Goal: Task Accomplishment & Management: Manage account settings

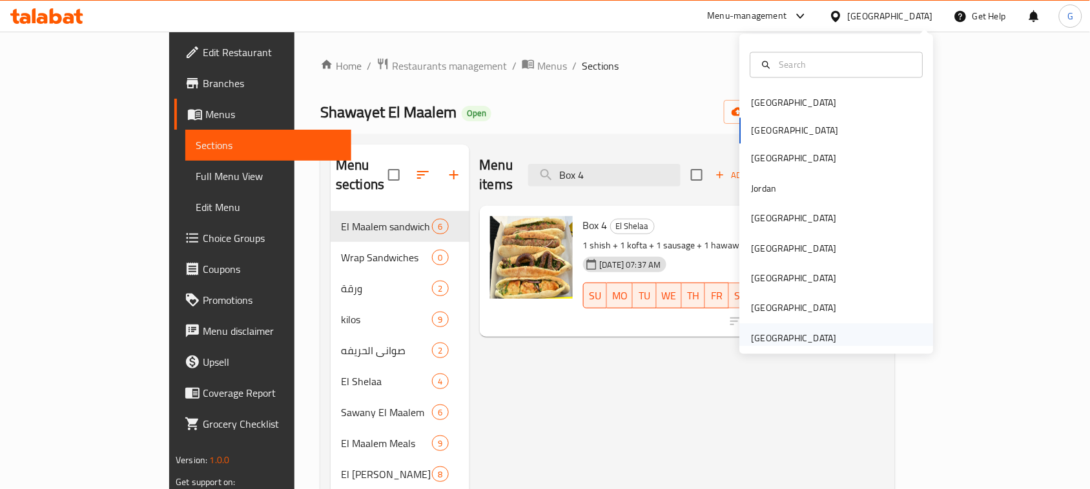
click at [767, 329] on div "[GEOGRAPHIC_DATA]" at bounding box center [794, 338] width 106 height 30
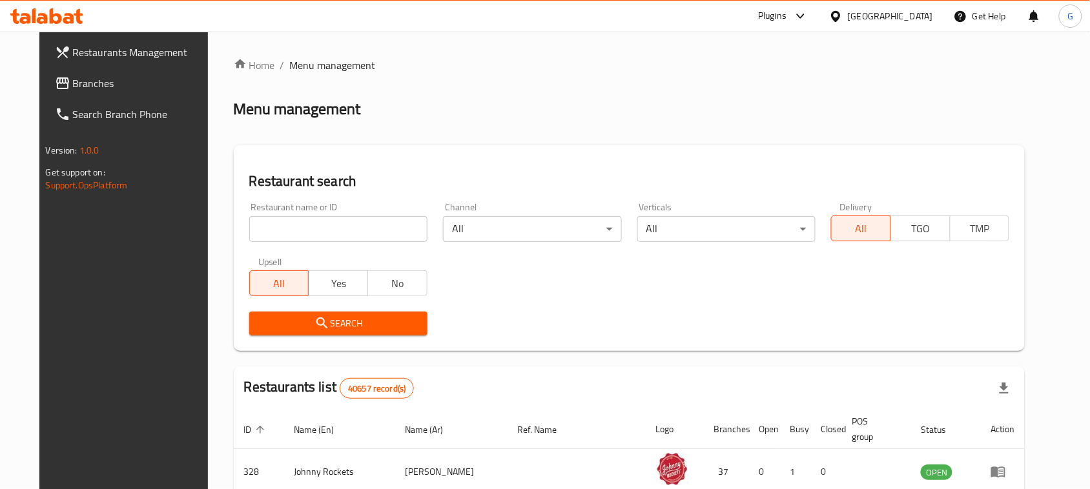
click at [73, 81] on span "Branches" at bounding box center [142, 83] width 138 height 15
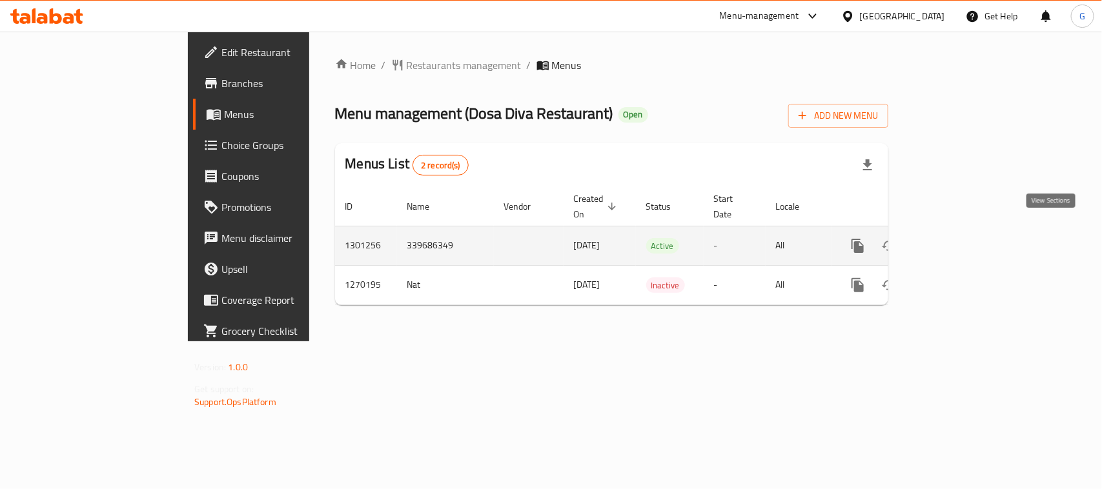
click at [967, 231] on link "enhanced table" at bounding box center [951, 246] width 31 height 31
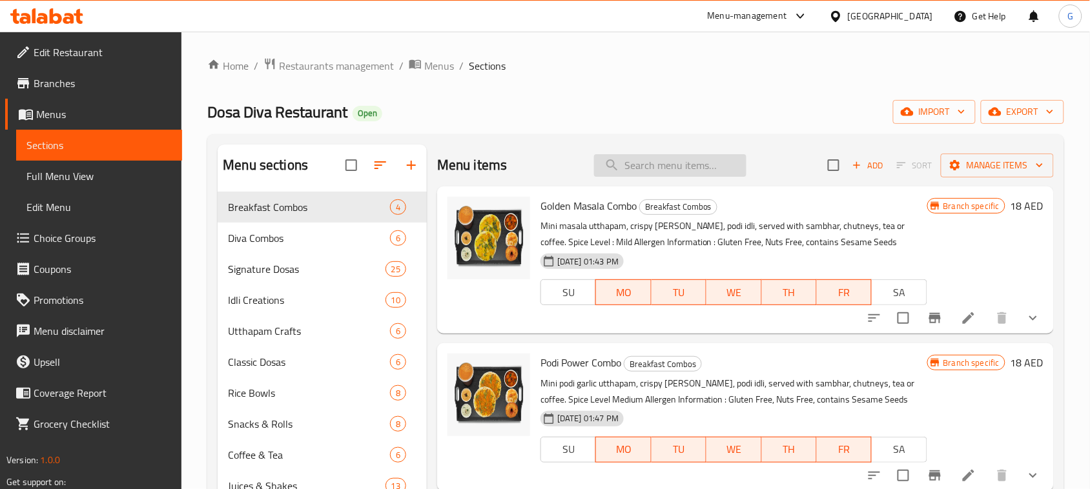
click at [689, 172] on input "search" at bounding box center [670, 165] width 152 height 23
paste input "قهوة الفلتر"
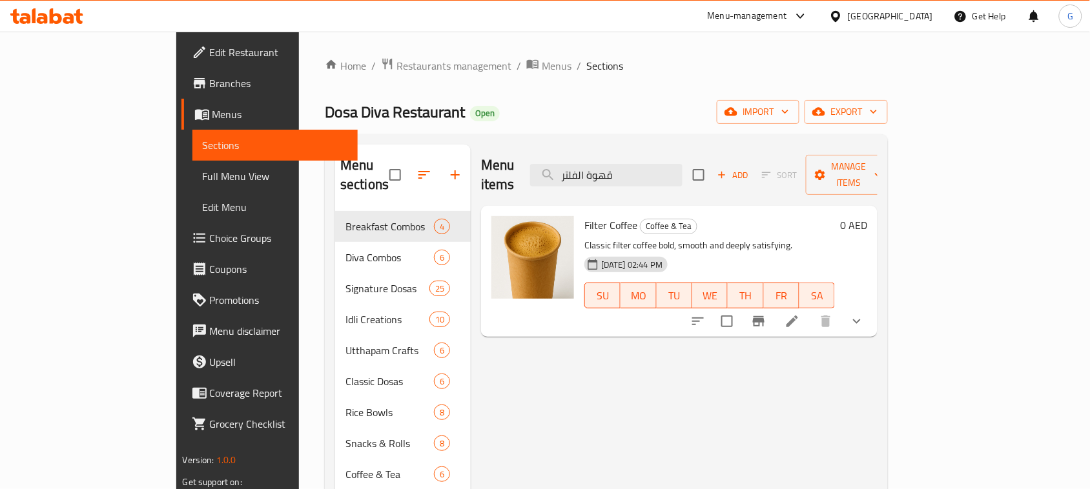
type input "قهوة الفلتر"
click at [800, 314] on icon at bounding box center [791, 321] width 15 height 15
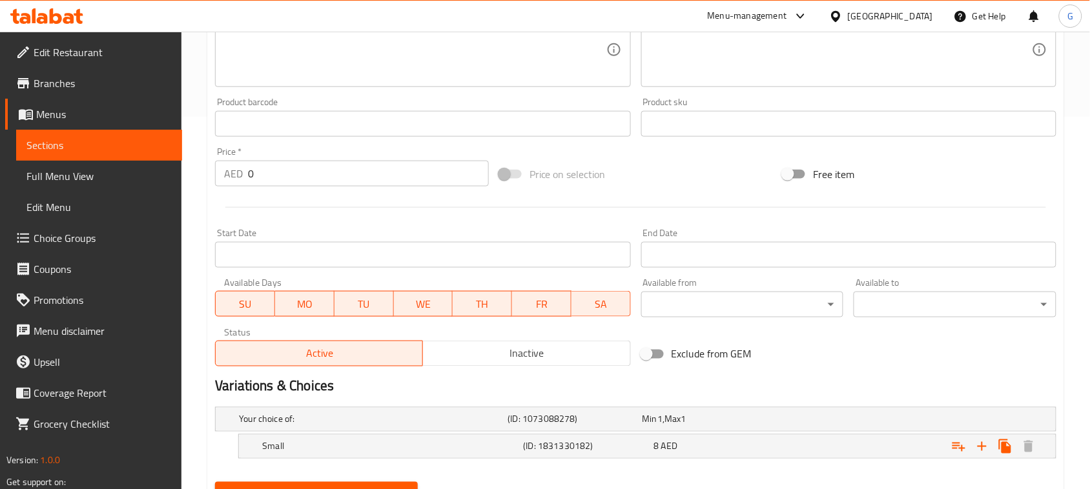
scroll to position [433, 0]
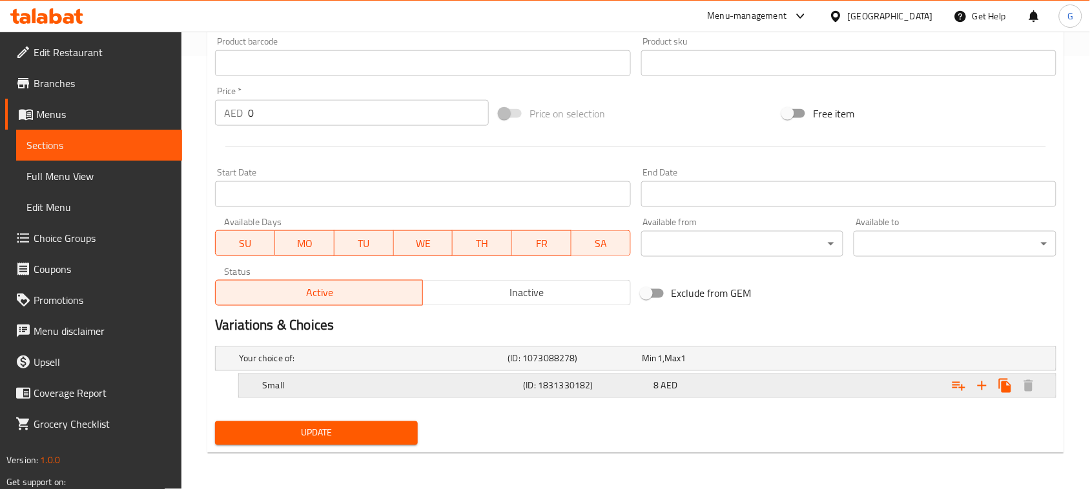
click at [623, 365] on h5 "(ID: 1831330182)" at bounding box center [572, 359] width 129 height 13
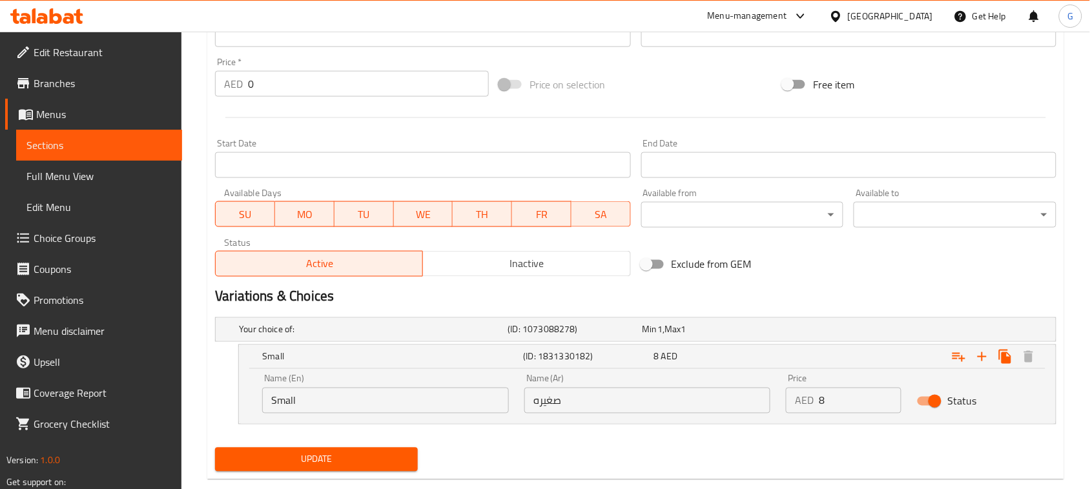
scroll to position [489, 0]
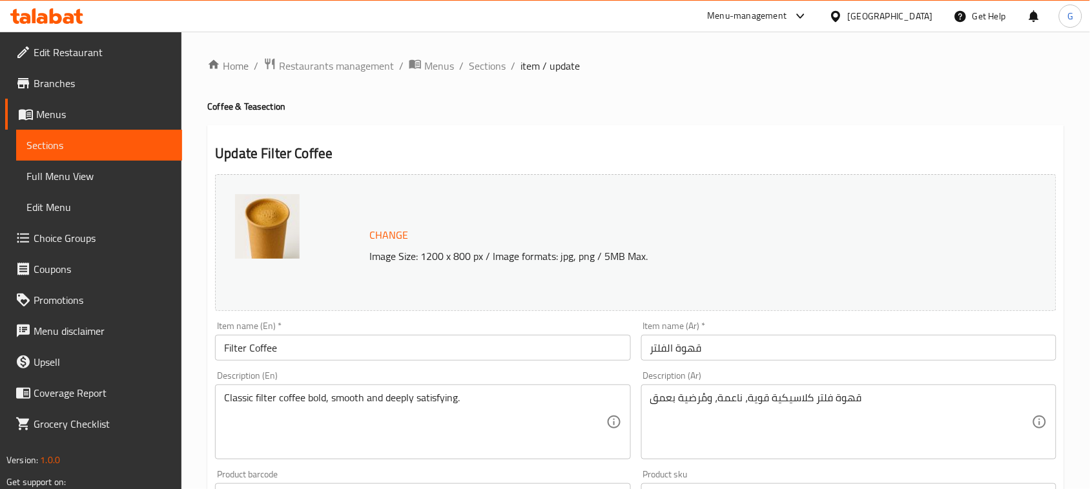
scroll to position [433, 0]
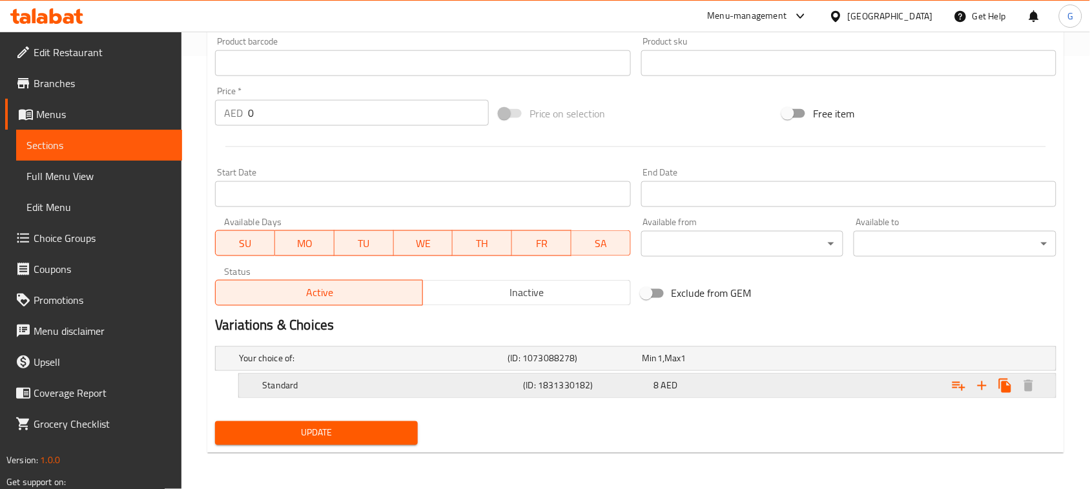
click at [739, 365] on div "8 AED" at bounding box center [706, 359] width 129 height 13
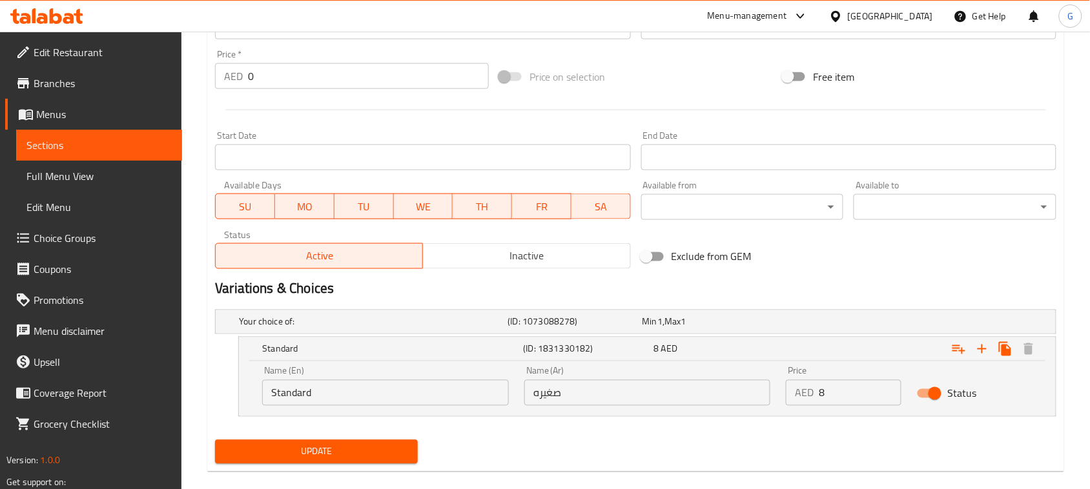
scroll to position [489, 0]
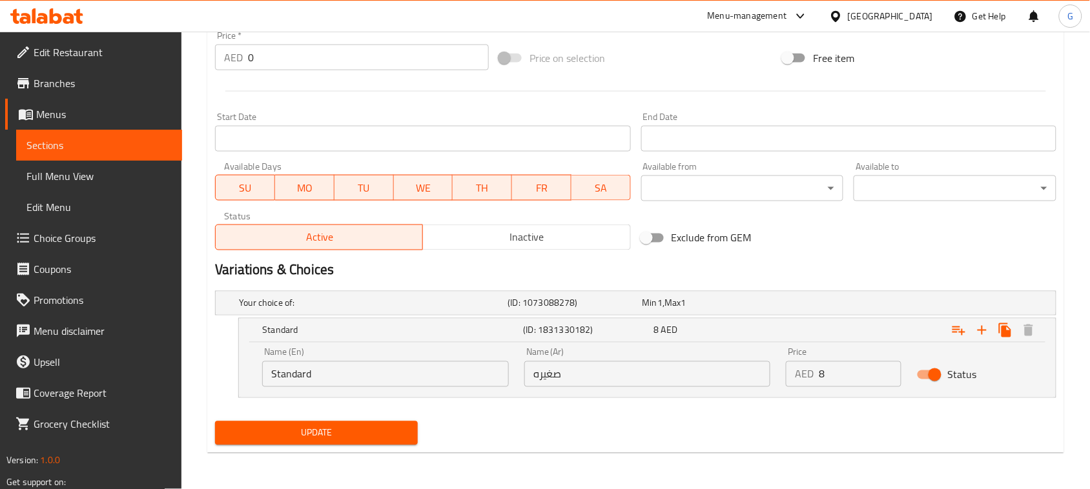
click at [309, 373] on input "Standard" at bounding box center [385, 375] width 247 height 26
click at [649, 381] on input "صغيره" at bounding box center [647, 375] width 247 height 26
type input "ستاندرد"
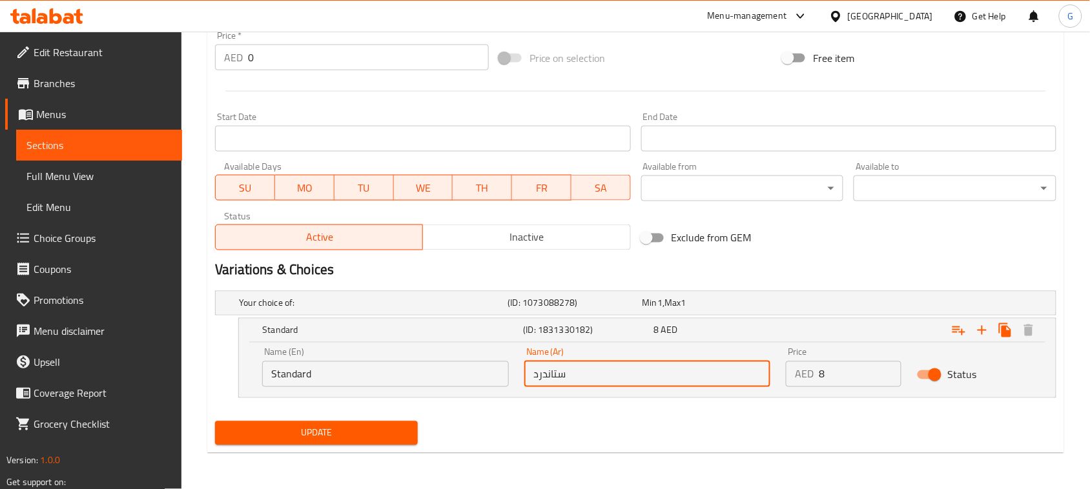
click at [404, 441] on span "Update" at bounding box center [316, 433] width 182 height 16
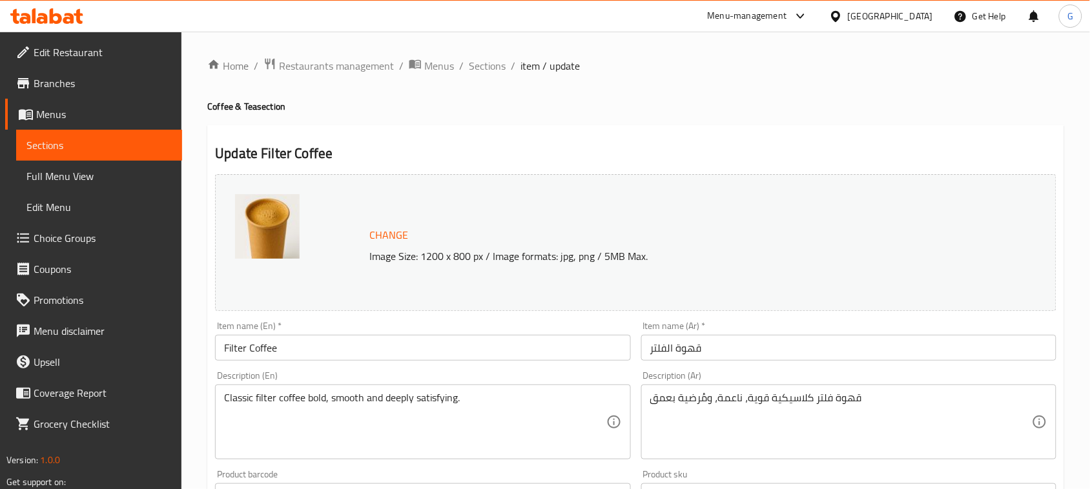
scroll to position [433, 0]
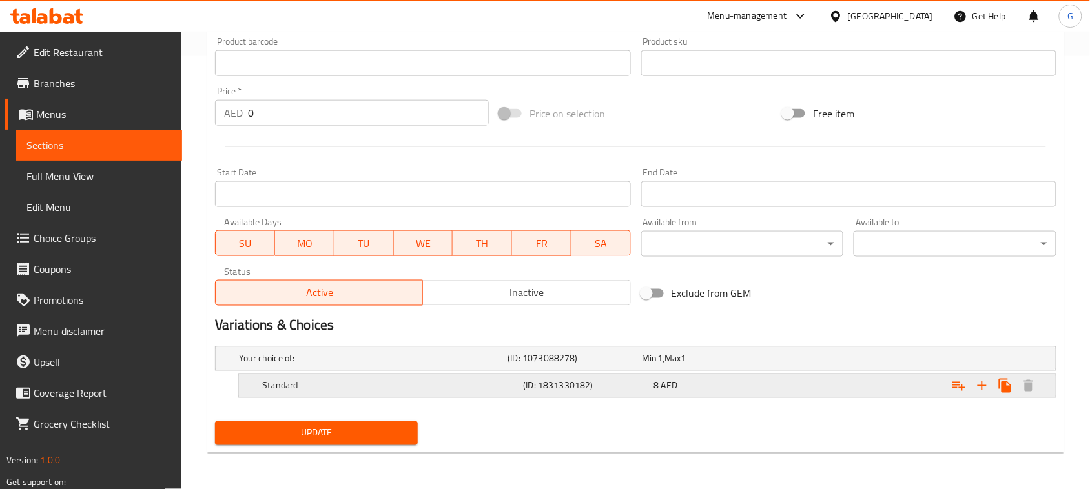
click at [560, 365] on h5 "(ID: 1831330182)" at bounding box center [572, 359] width 129 height 13
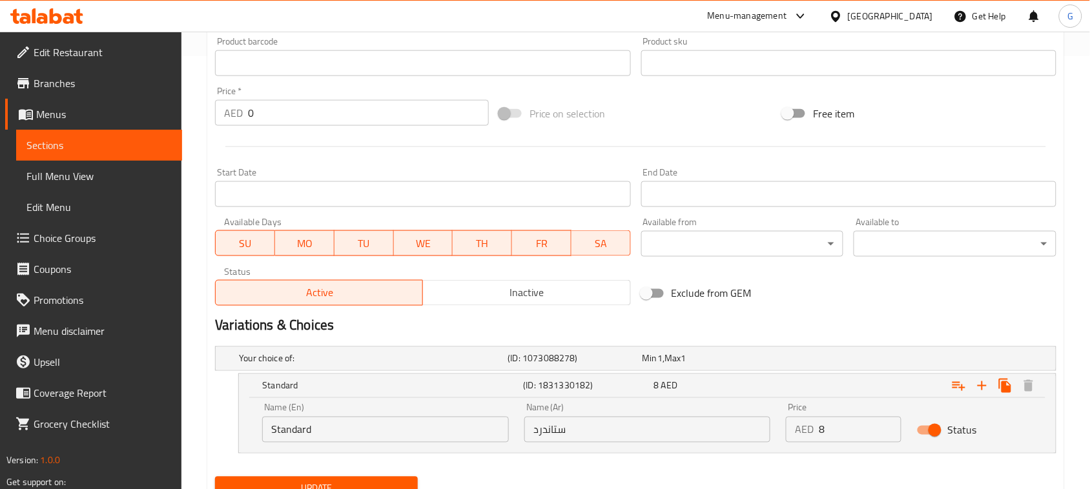
click at [359, 433] on input "Standard" at bounding box center [385, 430] width 247 height 26
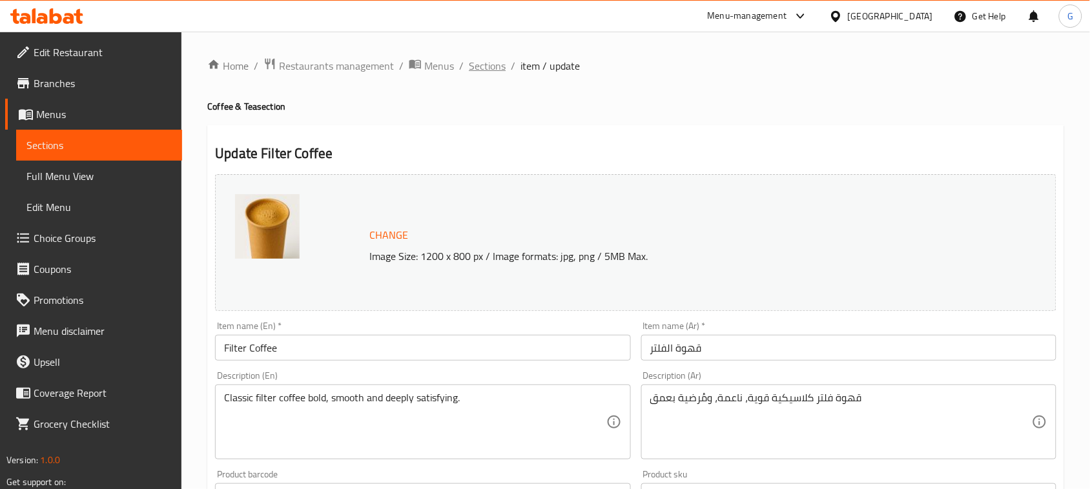
click at [482, 58] on span "Sections" at bounding box center [487, 65] width 37 height 15
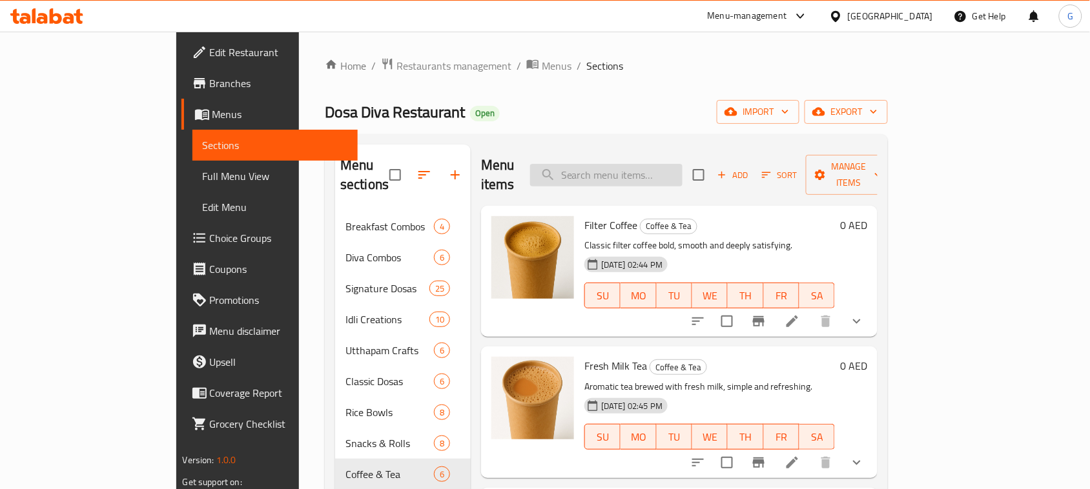
click at [669, 169] on input "search" at bounding box center [606, 175] width 152 height 23
paste input "Nescafe Milk Coffee"
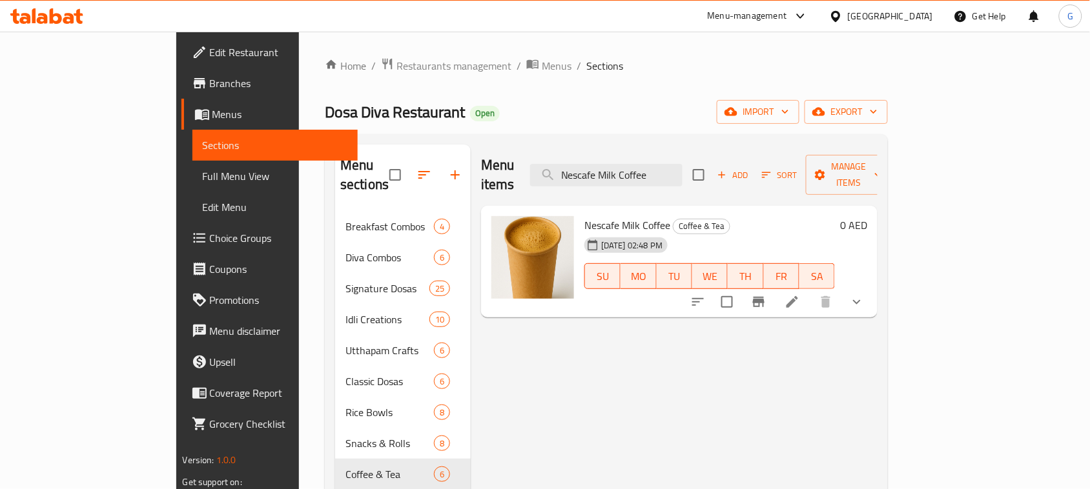
type input "Nescafe Milk Coffee"
click at [810, 291] on li at bounding box center [792, 302] width 36 height 23
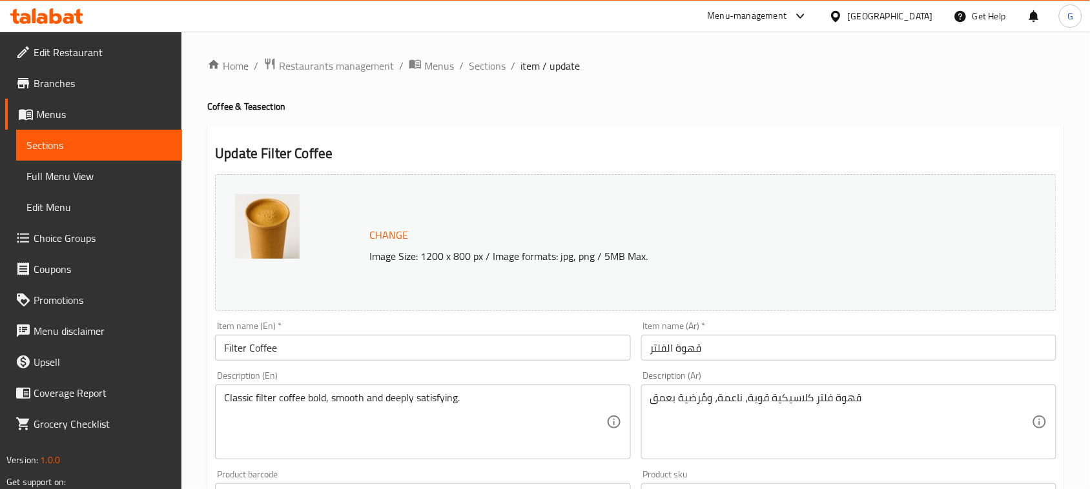
click at [71, 169] on span "Full Menu View" at bounding box center [98, 176] width 145 height 15
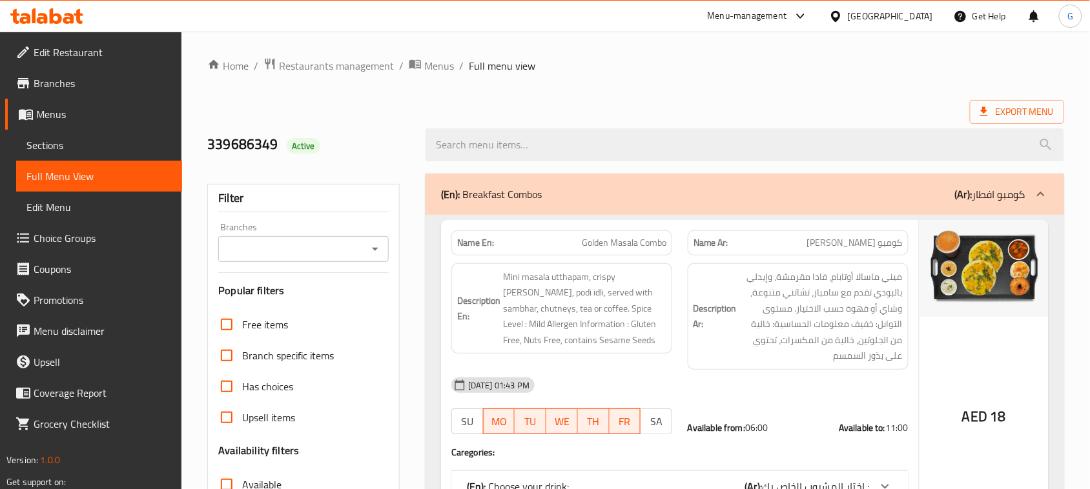
click at [401, 119] on div "339686349 Active" at bounding box center [309, 144] width 218 height 57
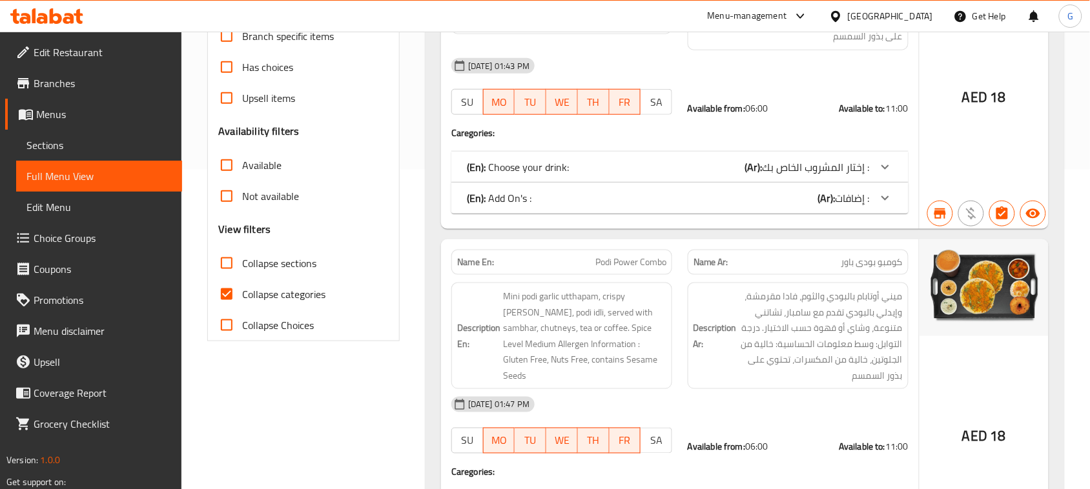
scroll to position [323, 0]
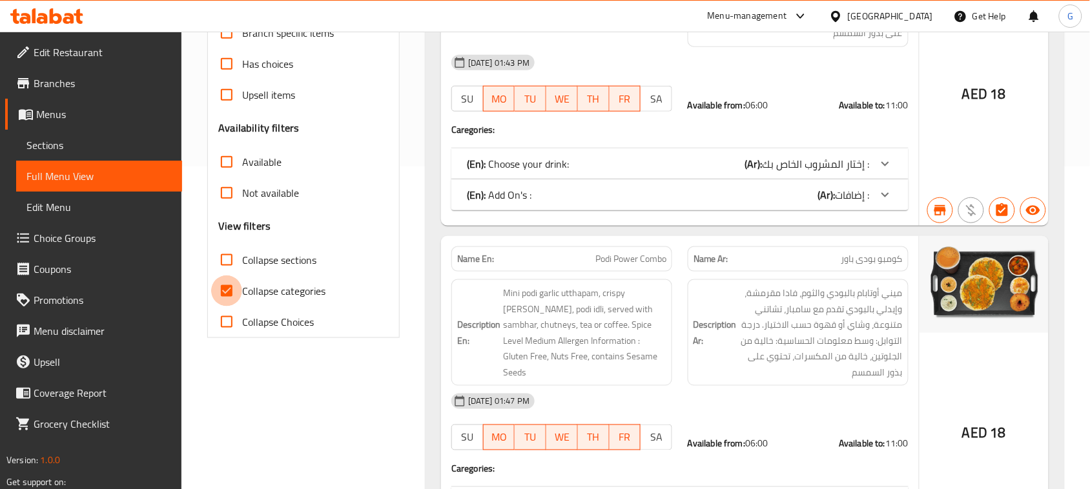
click at [227, 292] on input "Collapse categories" at bounding box center [226, 291] width 31 height 31
checkbox input "false"
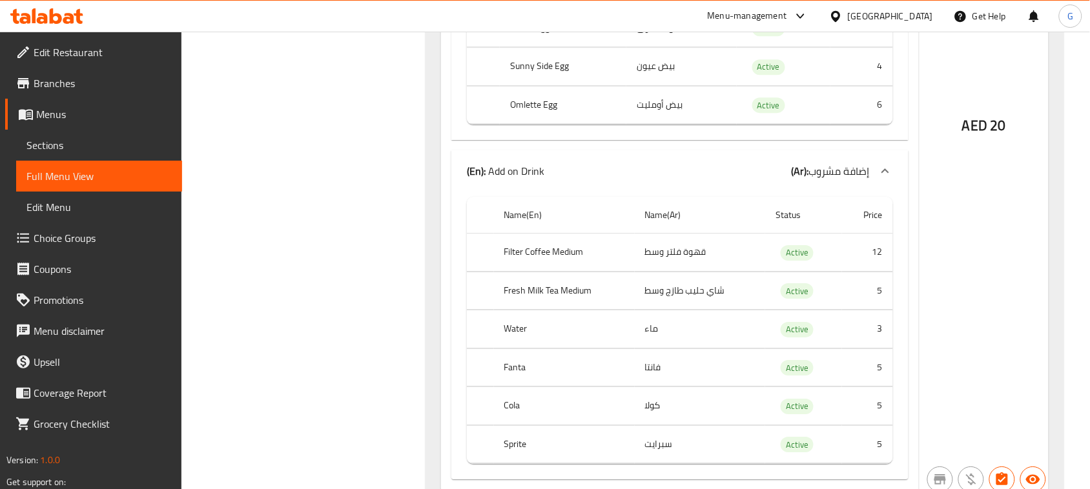
scroll to position [77285, 0]
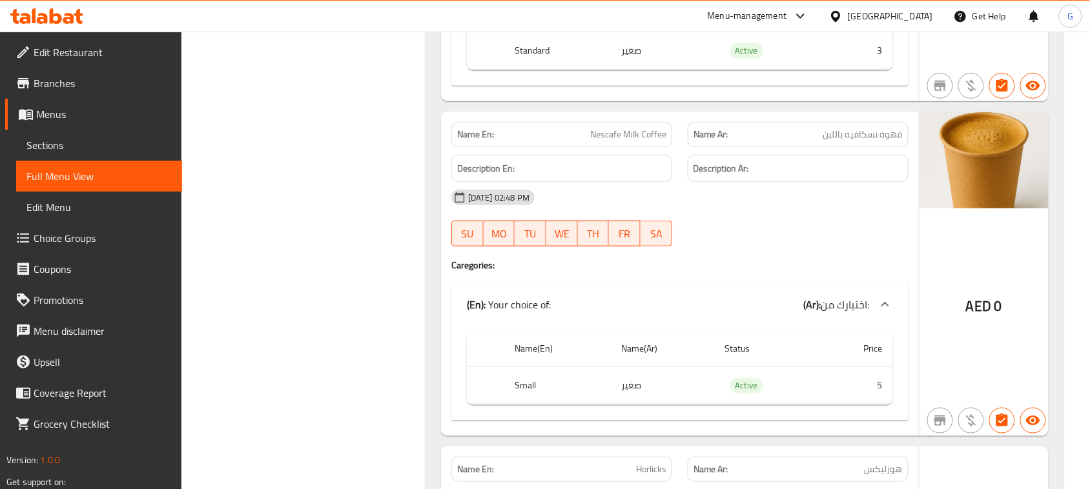
copy td "ستاندرد"
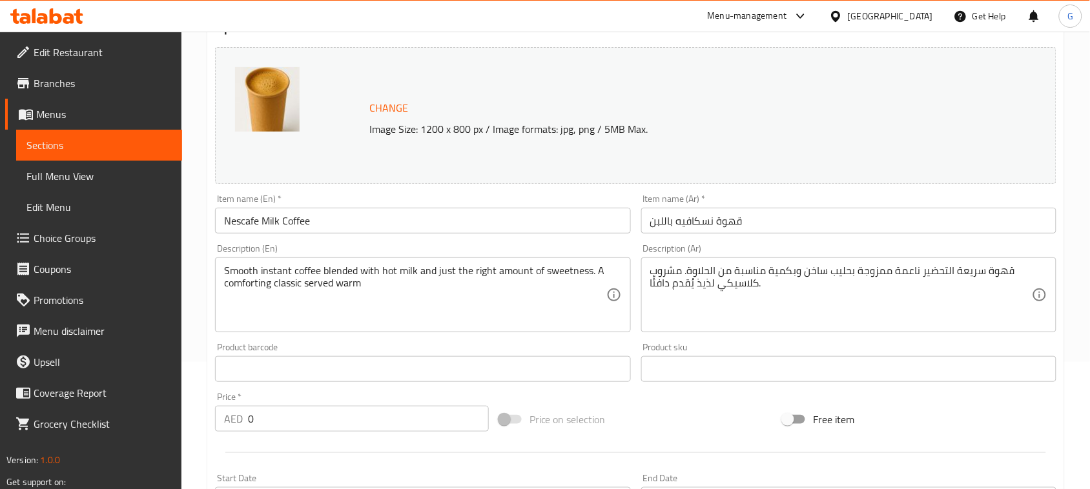
scroll to position [433, 0]
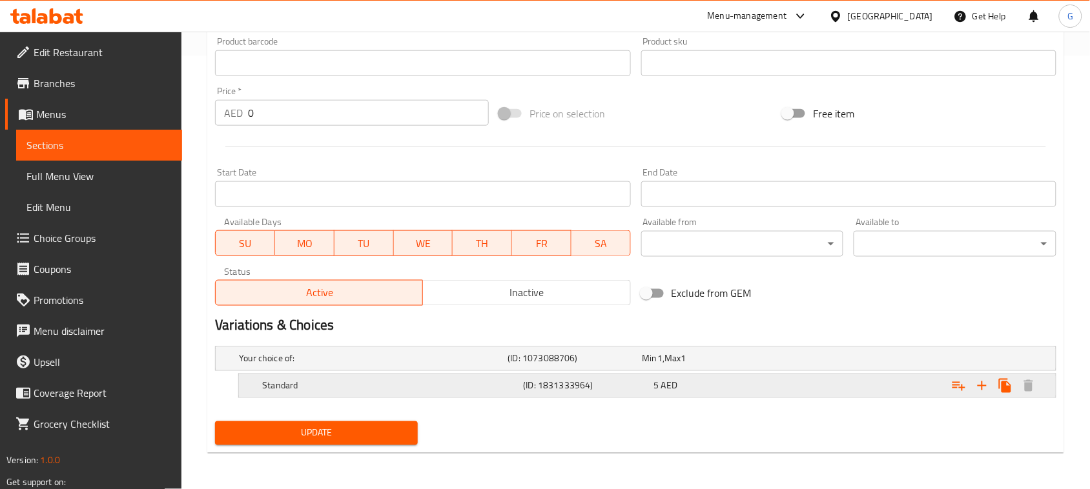
click at [543, 365] on h5 "(ID: 1831333964)" at bounding box center [572, 359] width 129 height 13
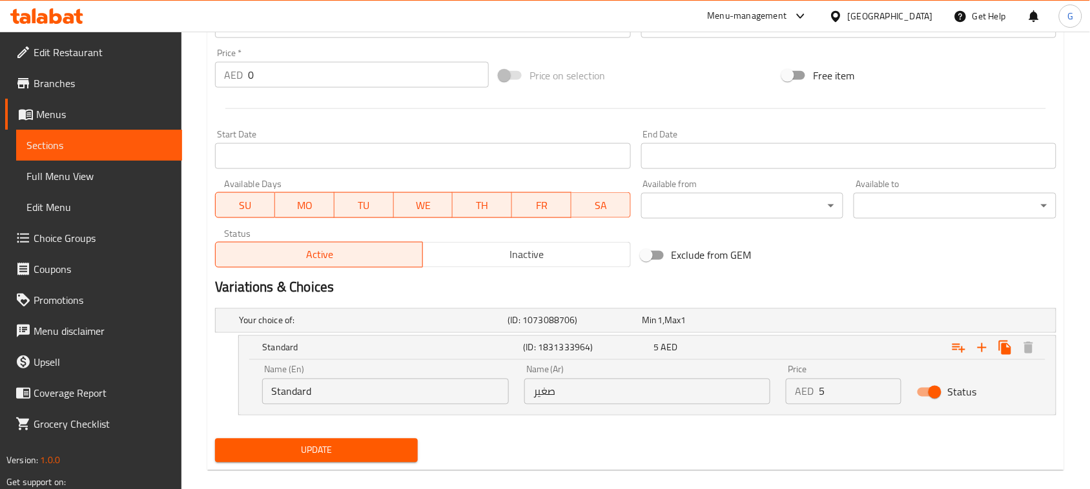
scroll to position [489, 0]
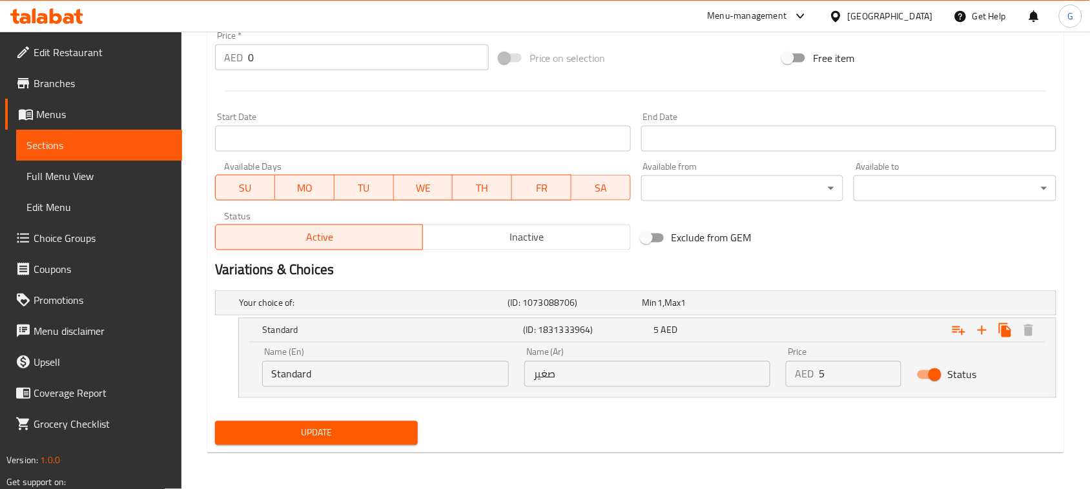
click at [591, 380] on input "صغير" at bounding box center [647, 375] width 247 height 26
paste input "ستاندرد"
click at [549, 375] on input "صغيرستاندرد" at bounding box center [647, 375] width 247 height 26
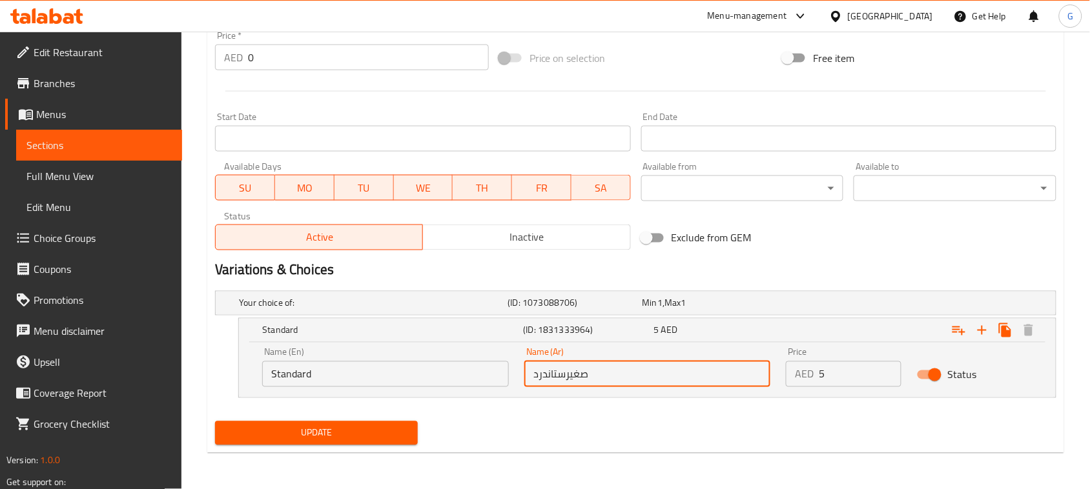
click at [549, 375] on input "صغيرستاندرد" at bounding box center [647, 375] width 247 height 26
paste input "text"
type input "ستاندرد"
click at [356, 426] on span "Update" at bounding box center [316, 433] width 182 height 16
